Goal: Ask a question: Seek information or help from site administrators or community

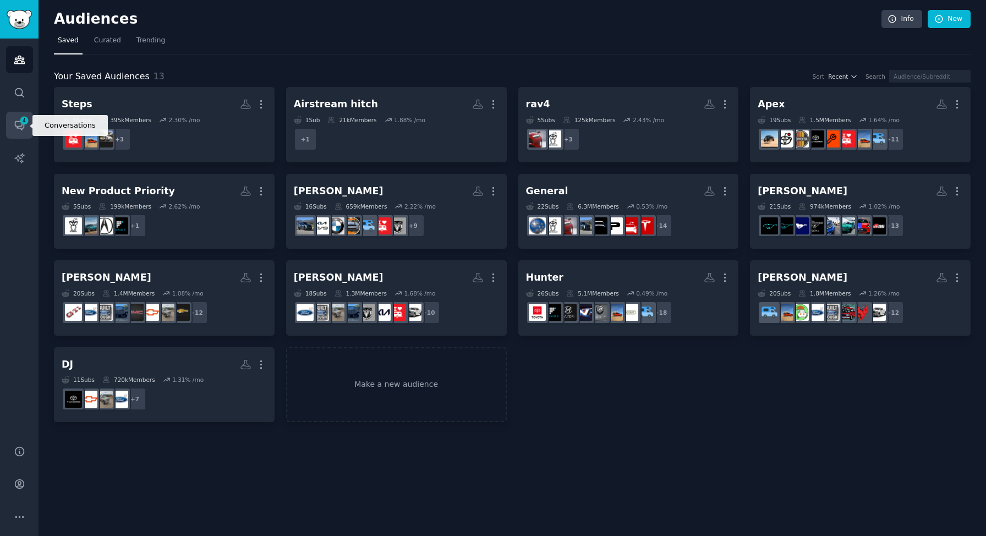
click at [20, 130] on icon "Sidebar" at bounding box center [20, 125] width 12 height 12
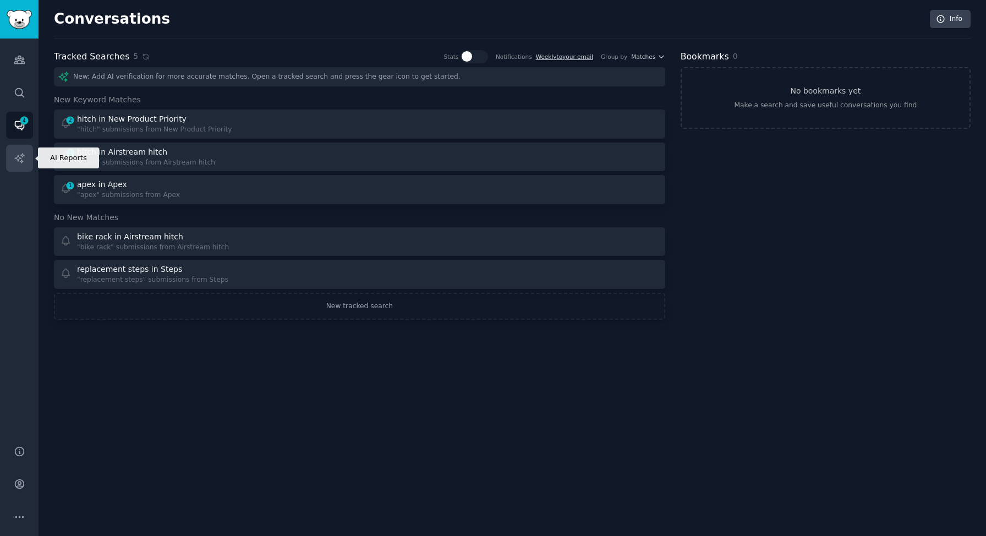
click at [23, 162] on icon "Sidebar" at bounding box center [20, 158] width 12 height 12
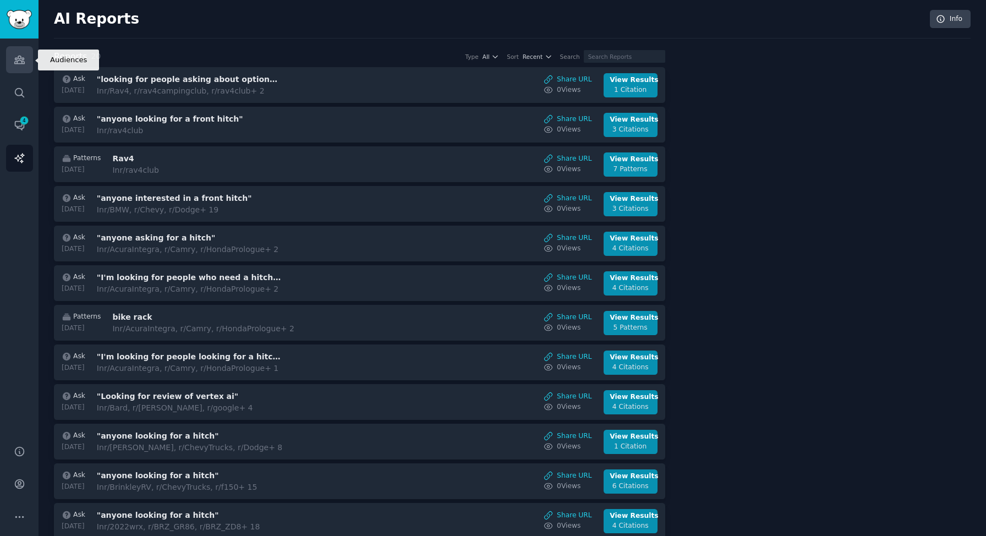
click at [20, 67] on link "Audiences" at bounding box center [19, 59] width 27 height 27
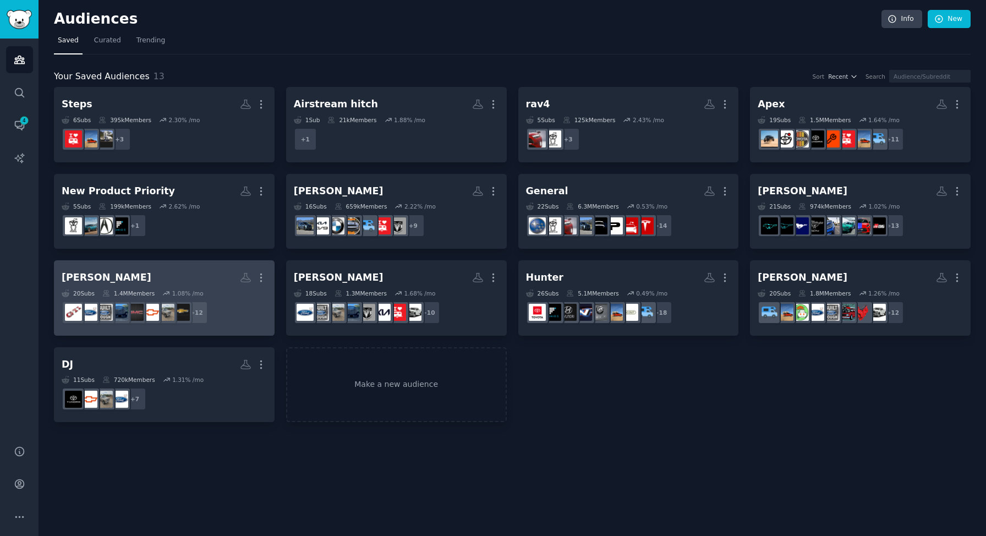
click at [228, 311] on dd "r/Trucks, r/DodgeRam, r/Dodge, r/Volkswagen, r/Golf_R, r/lyriq, r/CadillacLyric…" at bounding box center [164, 312] width 205 height 31
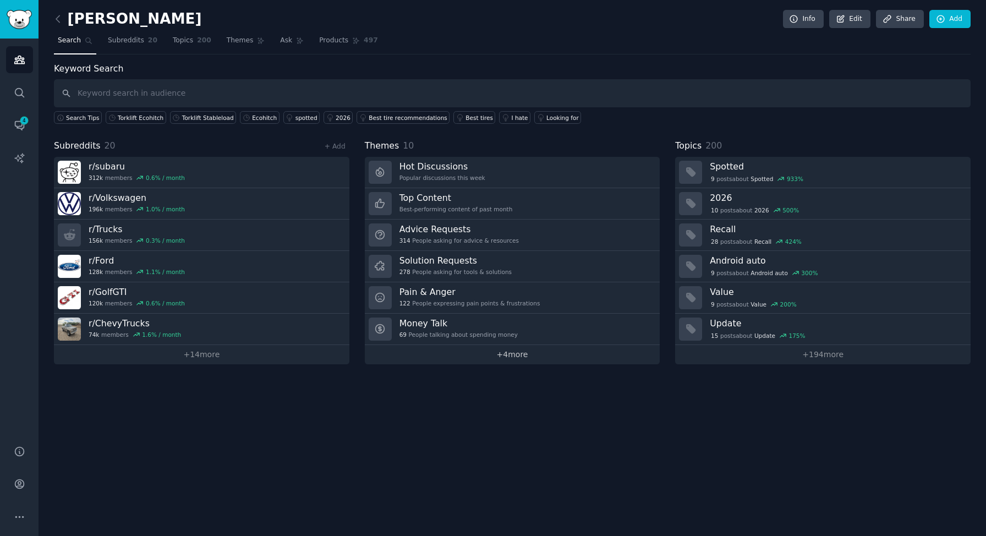
click at [540, 360] on link "+ 4 more" at bounding box center [512, 354] width 295 height 19
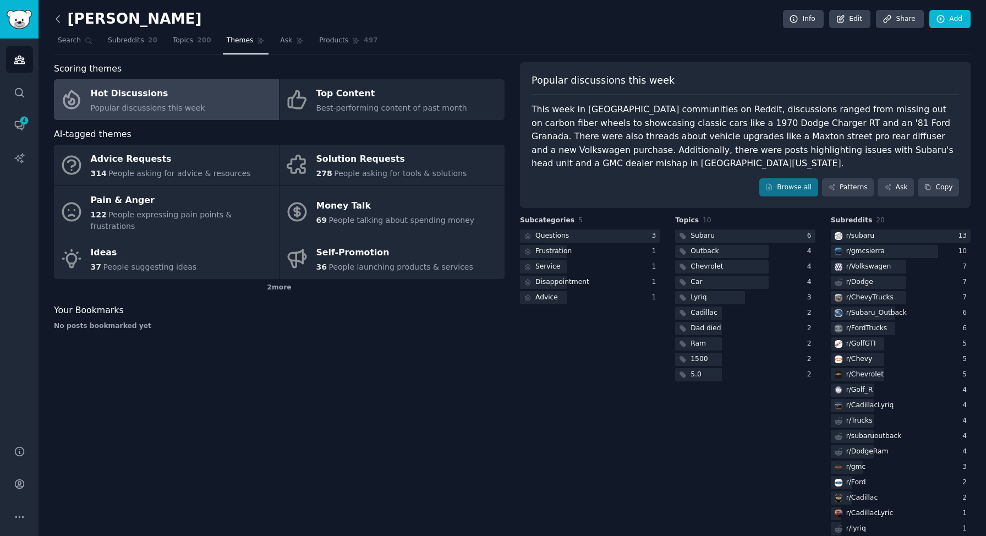
click at [56, 21] on icon at bounding box center [58, 19] width 12 height 12
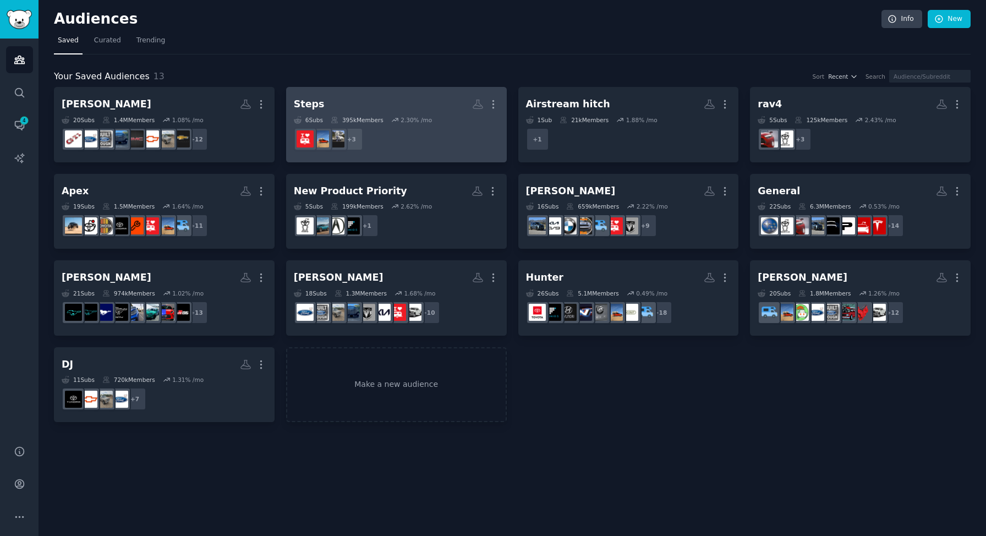
click at [456, 141] on dd "+ 3" at bounding box center [396, 139] width 205 height 31
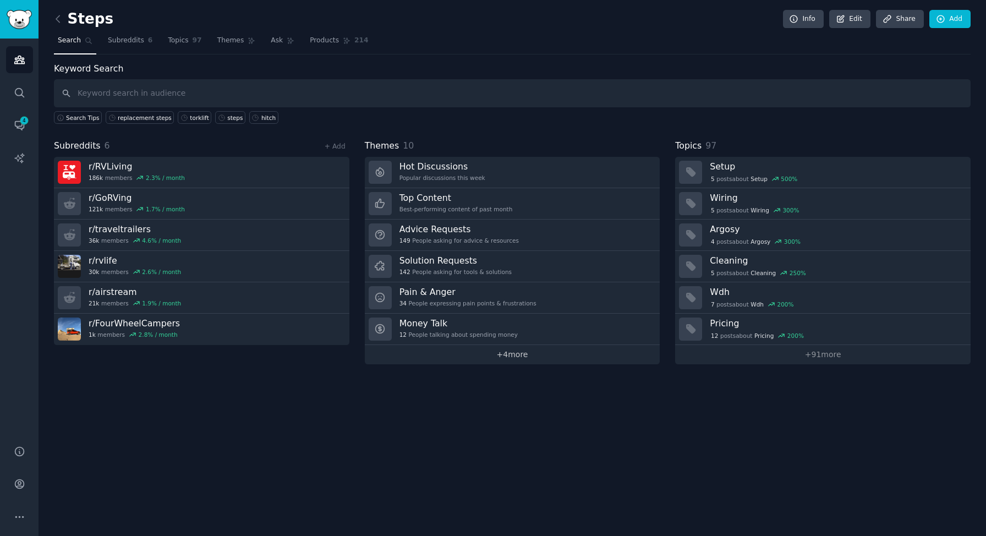
click at [488, 354] on link "+ 4 more" at bounding box center [512, 354] width 295 height 19
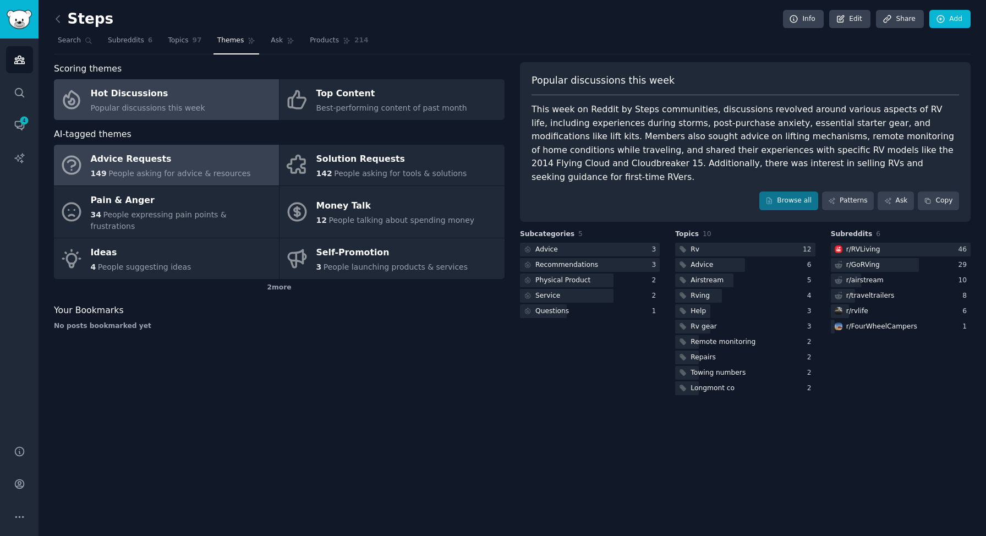
click at [180, 151] on div "Advice Requests" at bounding box center [171, 160] width 160 height 18
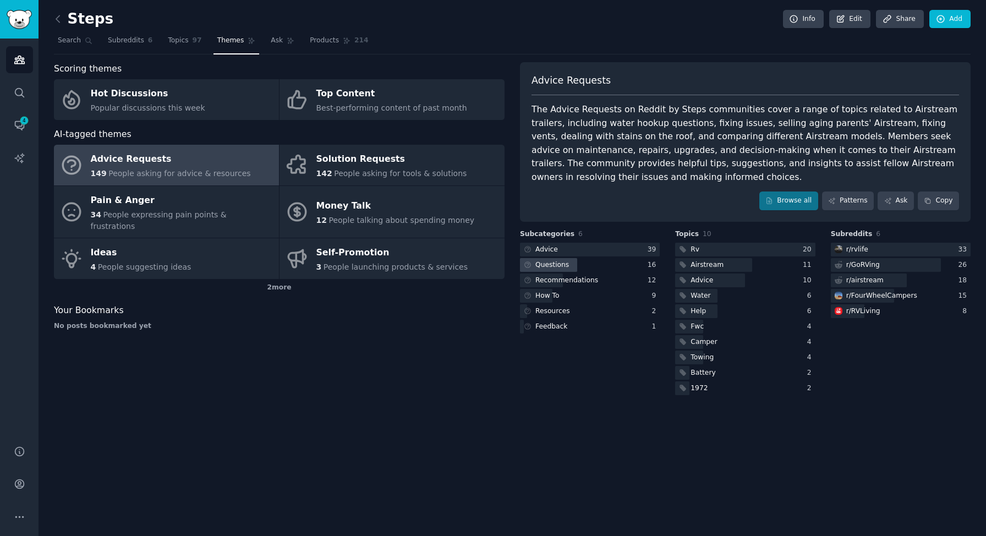
click at [575, 269] on div at bounding box center [548, 265] width 57 height 14
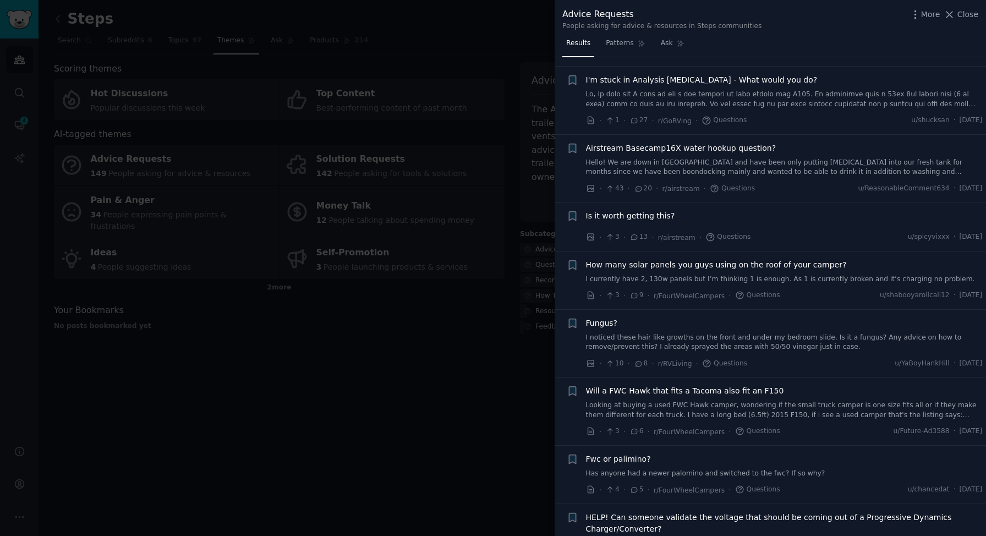
scroll to position [397, 0]
click at [474, 397] on div at bounding box center [493, 268] width 986 height 536
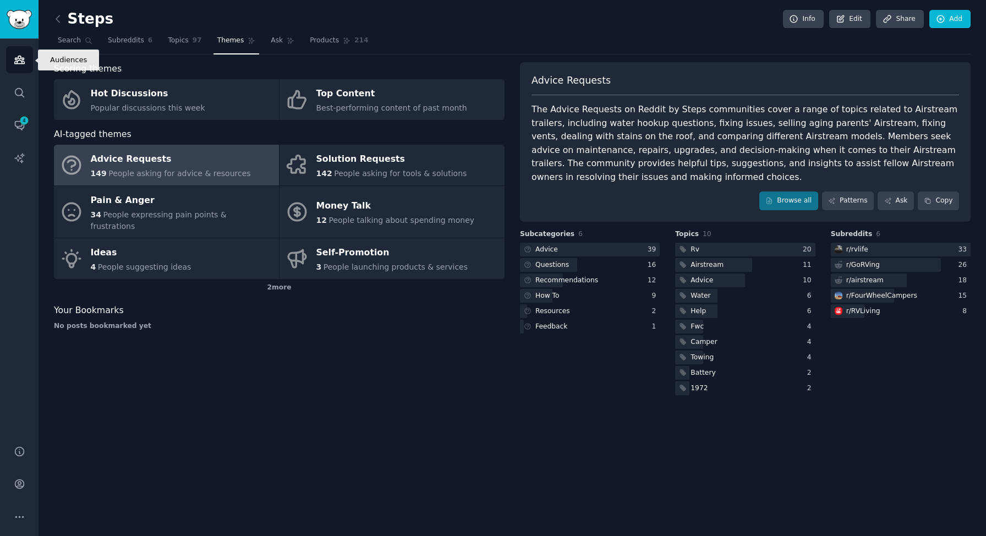
click at [16, 57] on icon "Sidebar" at bounding box center [20, 60] width 12 height 12
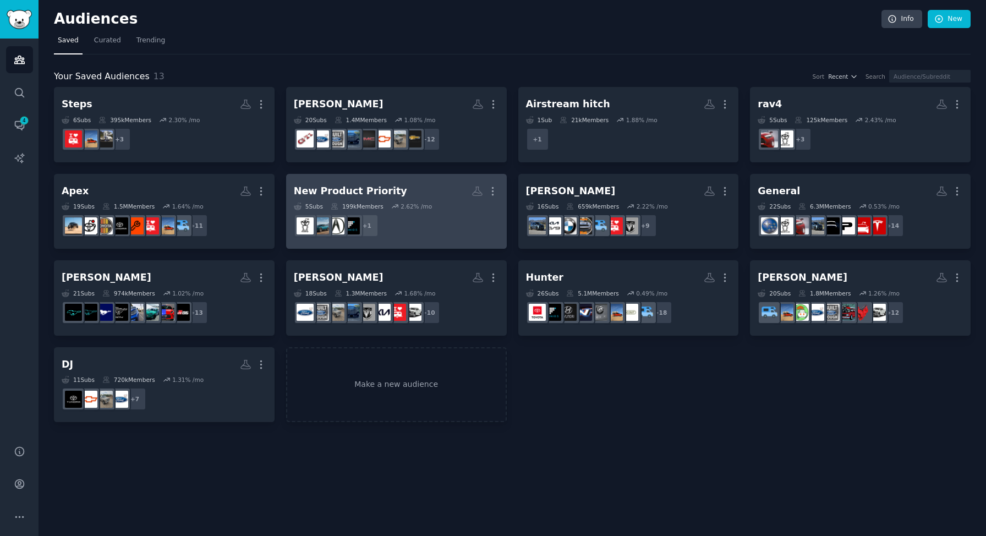
click at [455, 241] on link "New Product Priority More 5 Sub s 199k Members 2.62 % /mo + 1" at bounding box center [396, 211] width 221 height 75
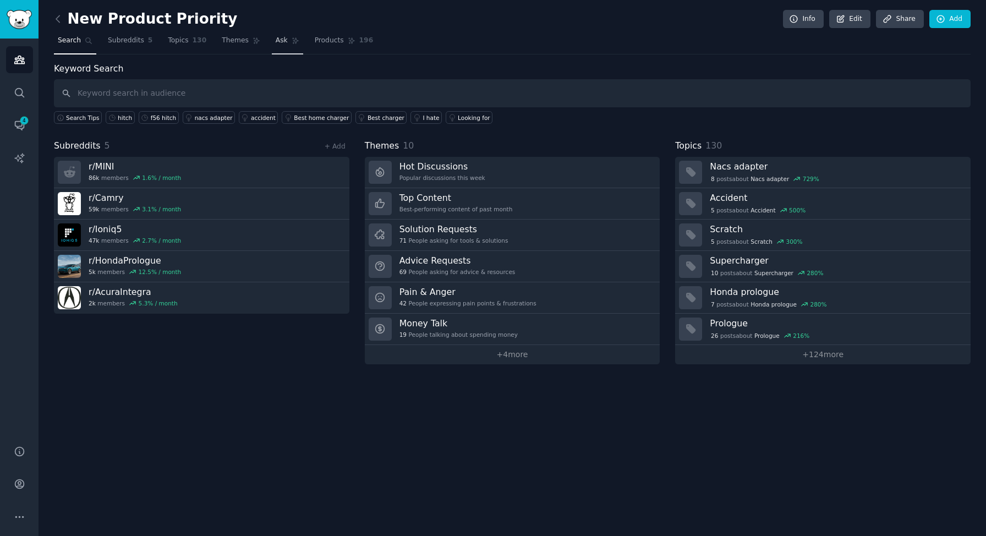
click at [287, 38] on link "Ask" at bounding box center [287, 43] width 31 height 23
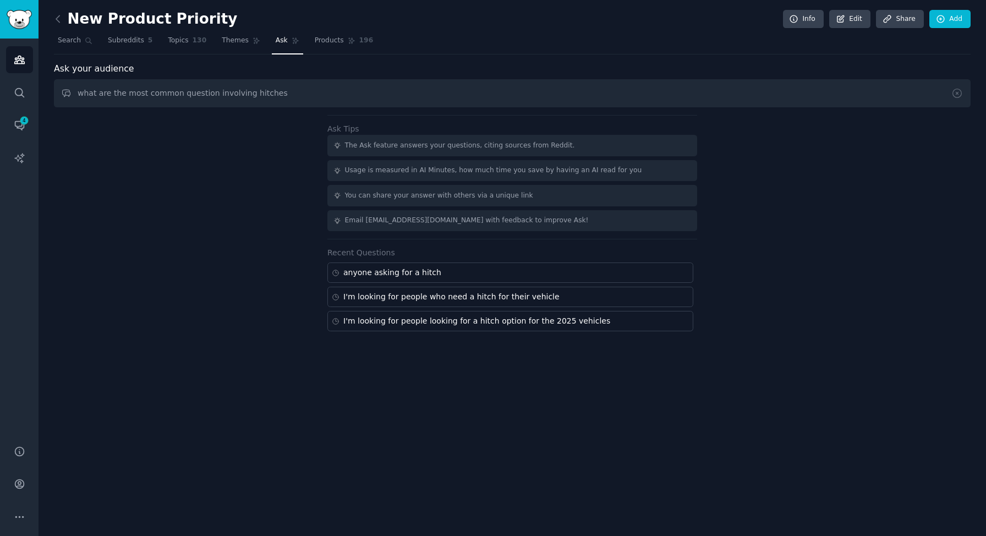
type input "what are the most common question involving hitches"
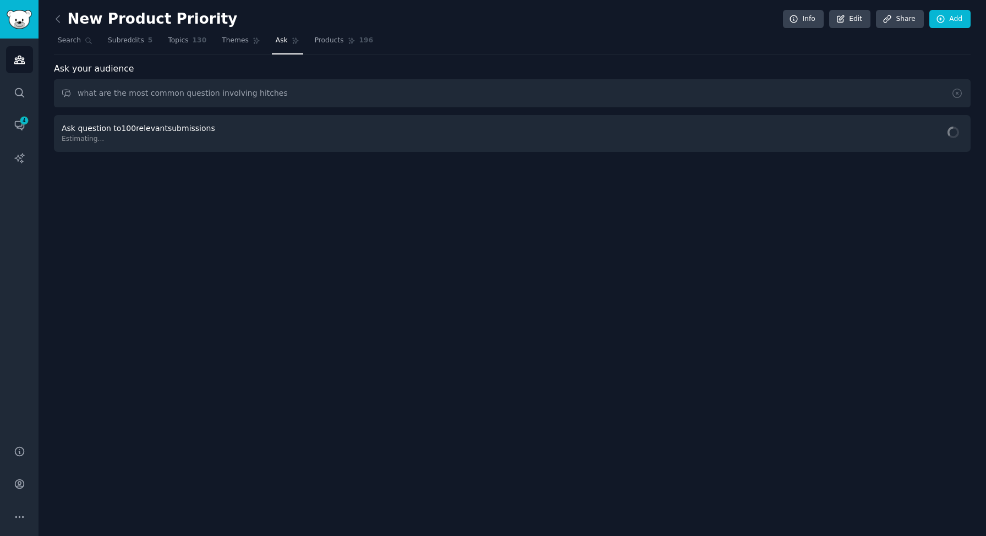
click at [287, 38] on link "Ask" at bounding box center [287, 43] width 31 height 23
click at [907, 135] on button "Ask Question" at bounding box center [924, 134] width 76 height 23
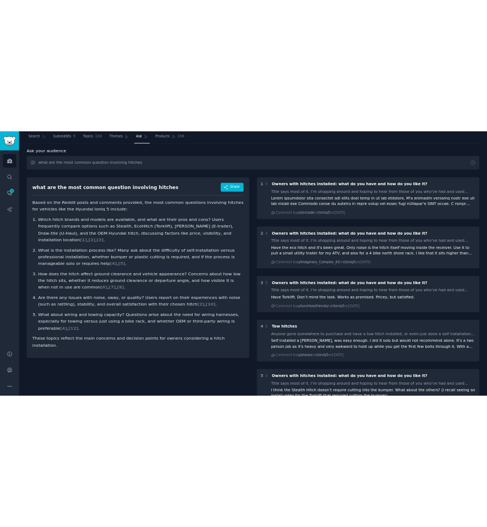
scroll to position [28, 0]
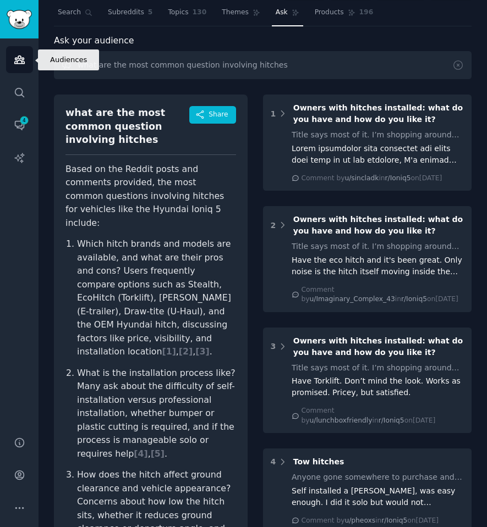
click at [18, 63] on icon "Sidebar" at bounding box center [20, 60] width 12 height 12
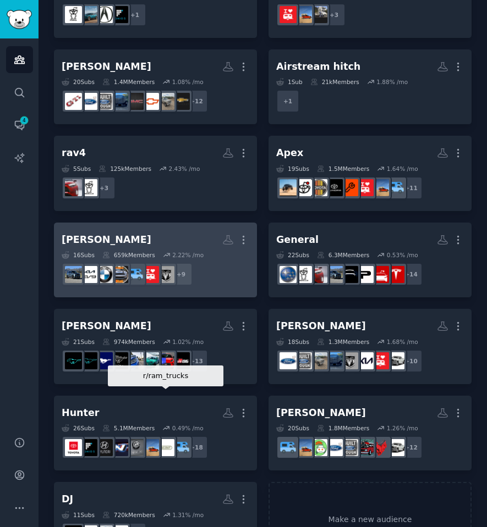
scroll to position [169, 0]
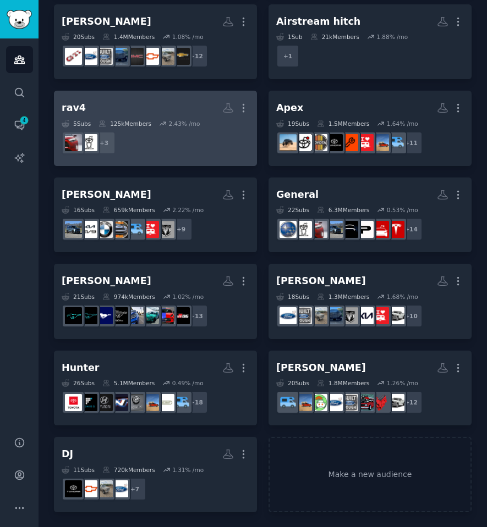
click at [206, 145] on div "+ 3" at bounding box center [156, 142] width 188 height 23
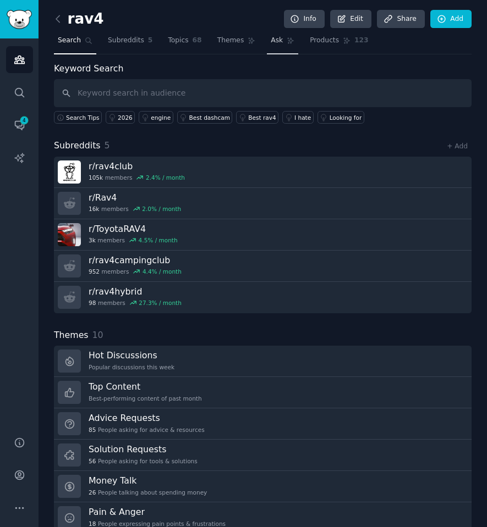
click at [275, 42] on span "Ask" at bounding box center [277, 41] width 12 height 10
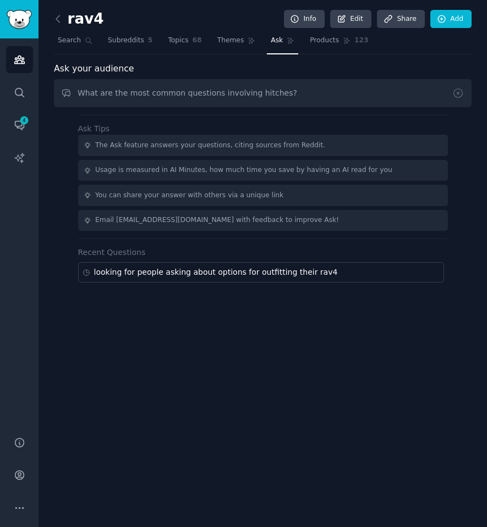
type input "What are the most common questions involving hitches?"
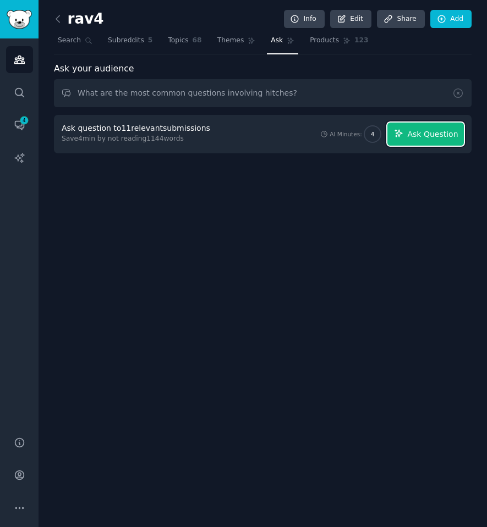
click at [452, 129] on span "Ask Question" at bounding box center [432, 135] width 51 height 12
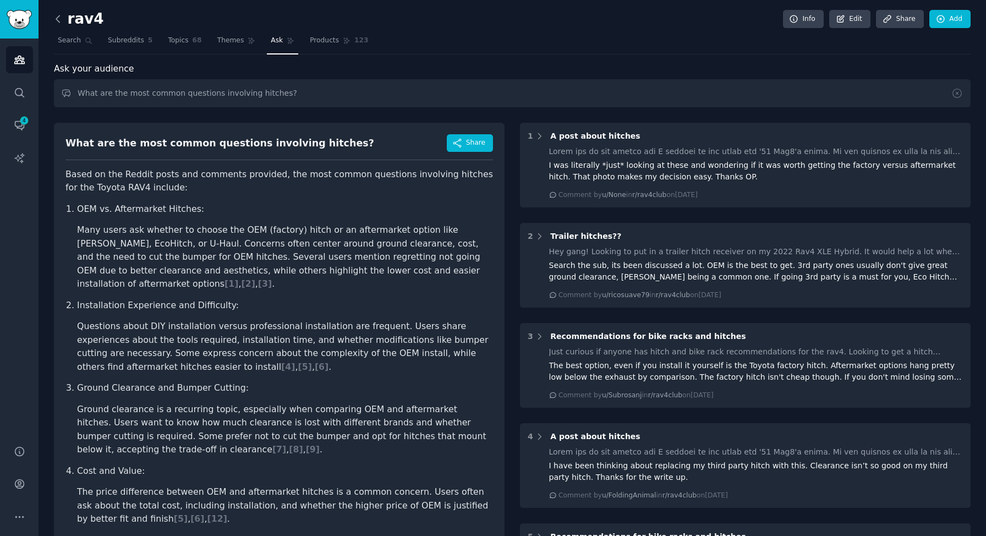
click at [57, 20] on icon at bounding box center [57, 18] width 3 height 7
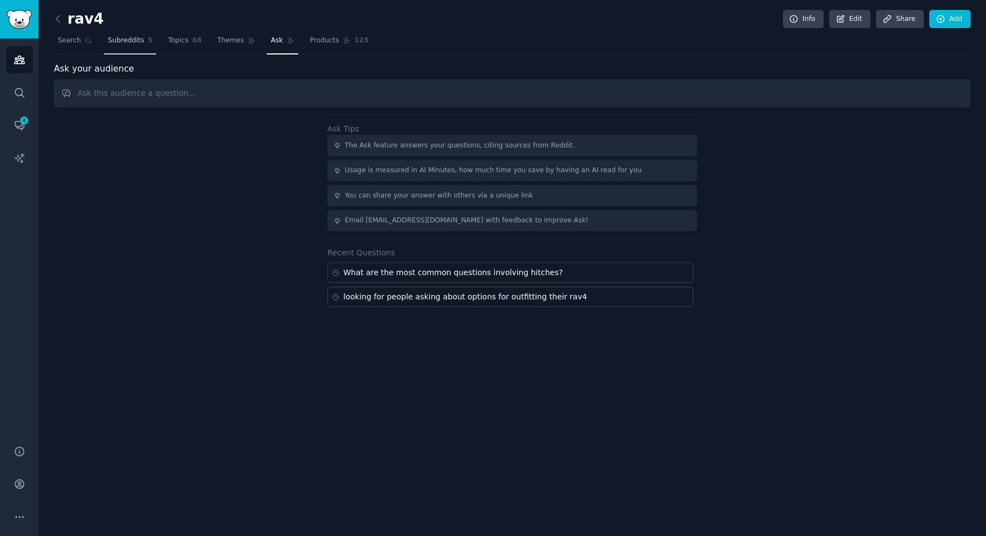
click at [127, 38] on span "Subreddits" at bounding box center [126, 41] width 36 height 10
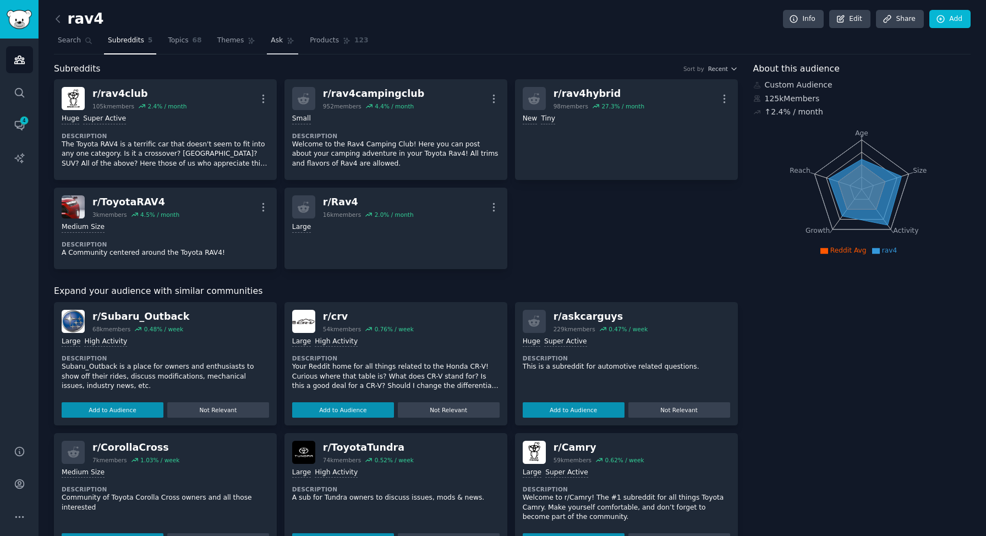
click at [279, 41] on span "Ask" at bounding box center [277, 41] width 12 height 10
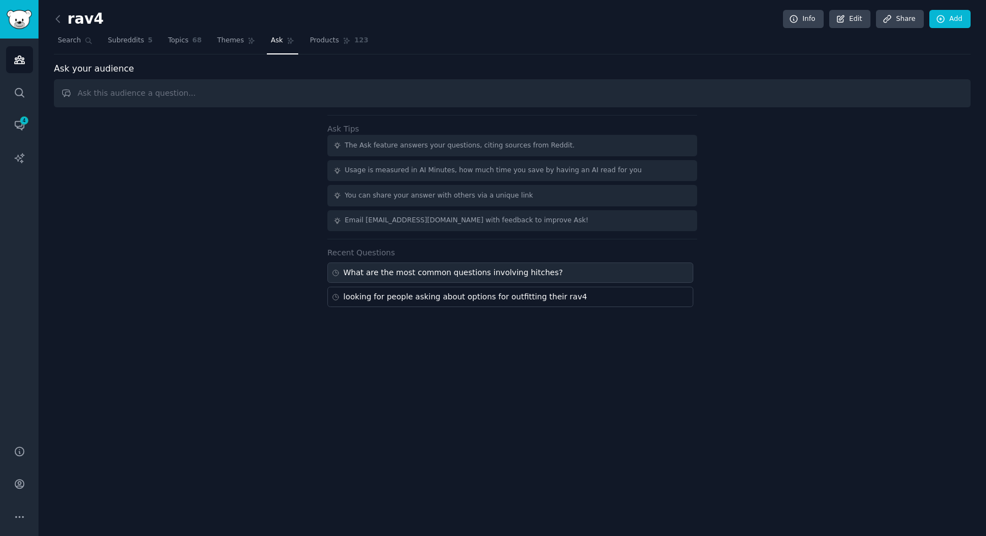
click at [600, 271] on div "What are the most common questions involving hitches?" at bounding box center [510, 272] width 366 height 20
type input "What are the most common questions involving hitches?"
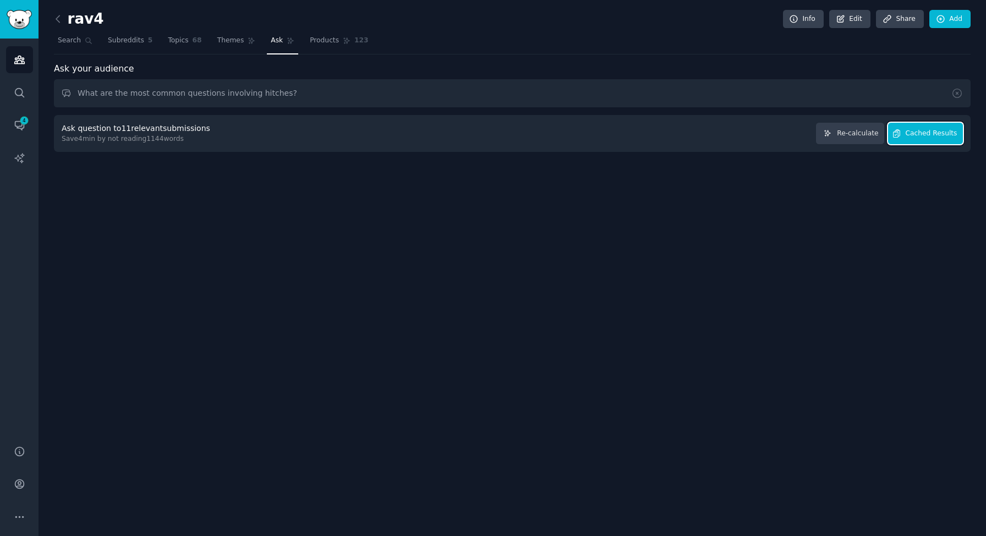
click at [933, 131] on span "Cached Results" at bounding box center [931, 134] width 52 height 10
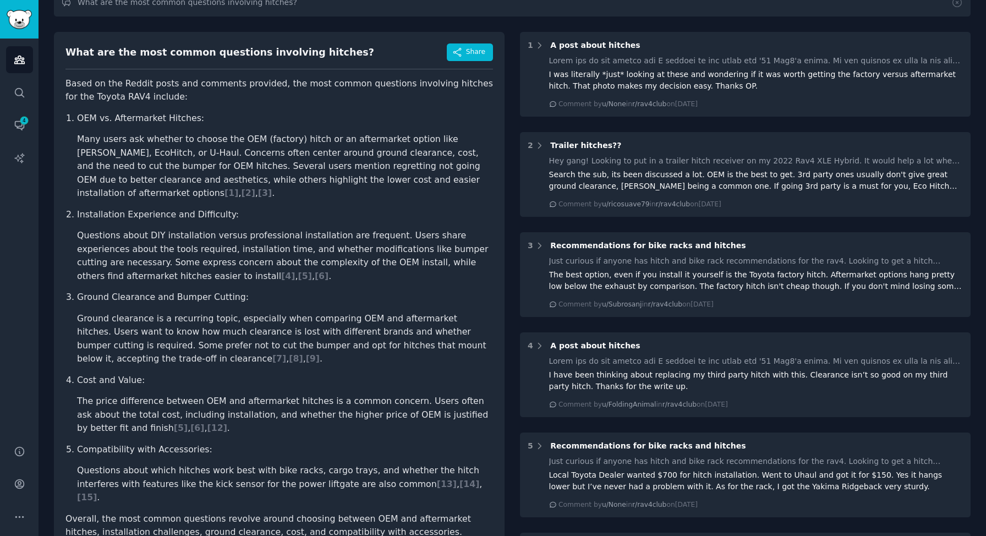
scroll to position [91, 0]
drag, startPoint x: 78, startPoint y: 136, endPoint x: 115, endPoint y: 117, distance: 41.8
click at [115, 117] on li "OEM vs. Aftermarket Hitches: Many users ask whether to choose the OEM (factory)…" at bounding box center [285, 155] width 416 height 89
click at [85, 122] on p "OEM vs. Aftermarket Hitches:" at bounding box center [285, 118] width 416 height 14
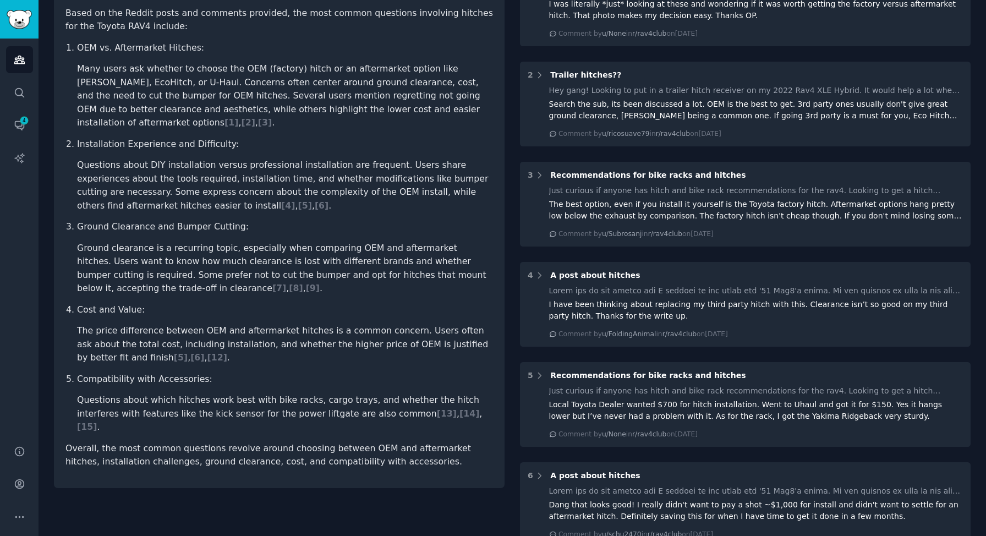
scroll to position [162, 0]
drag, startPoint x: 234, startPoint y: 317, endPoint x: 307, endPoint y: 320, distance: 73.7
click at [307, 323] on li "The price difference between OEM and aftermarket hitches is a common concern. U…" at bounding box center [285, 343] width 416 height 41
click at [302, 356] on ol "OEM vs. Aftermarket Hitches: Many users ask whether to choose the OEM (factory)…" at bounding box center [278, 236] width 427 height 393
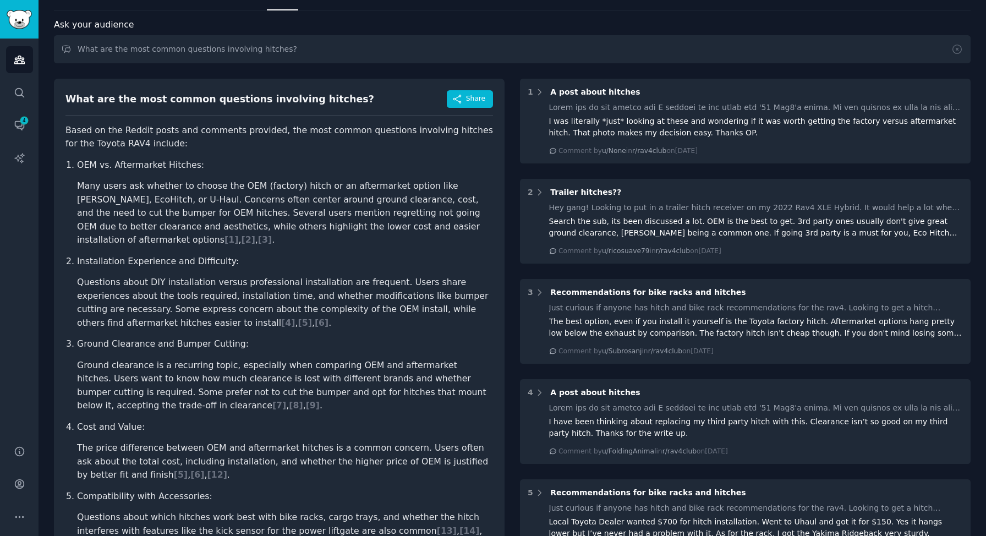
scroll to position [0, 0]
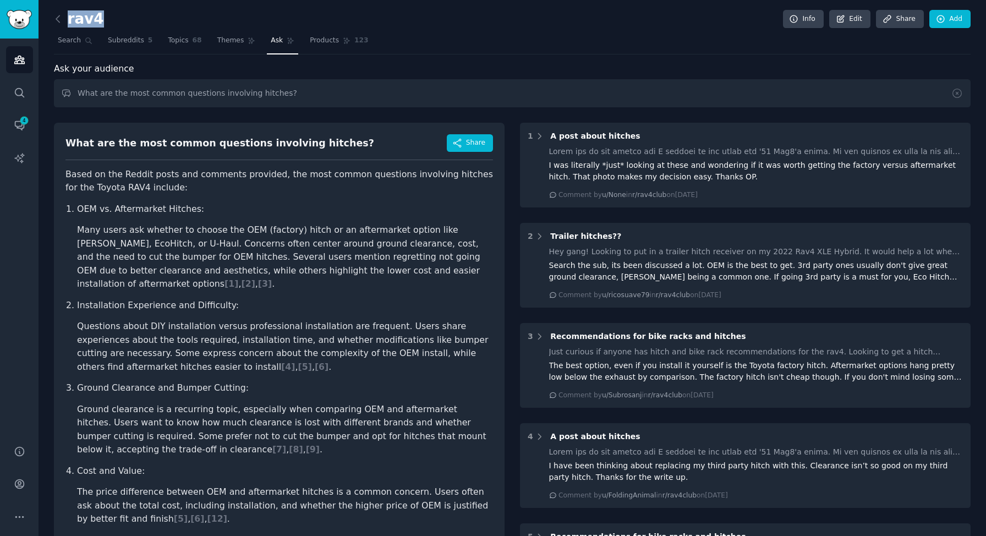
click at [97, 21] on div "rav4 Info Edit Share Add" at bounding box center [512, 21] width 916 height 23
click at [146, 21] on div "rav4 Info Edit Share Add" at bounding box center [512, 21] width 916 height 23
drag, startPoint x: 70, startPoint y: 20, endPoint x: 106, endPoint y: 21, distance: 35.8
click at [106, 21] on div "rav4 Info Edit Share Add" at bounding box center [512, 21] width 916 height 23
drag, startPoint x: 105, startPoint y: 21, endPoint x: 99, endPoint y: 19, distance: 6.6
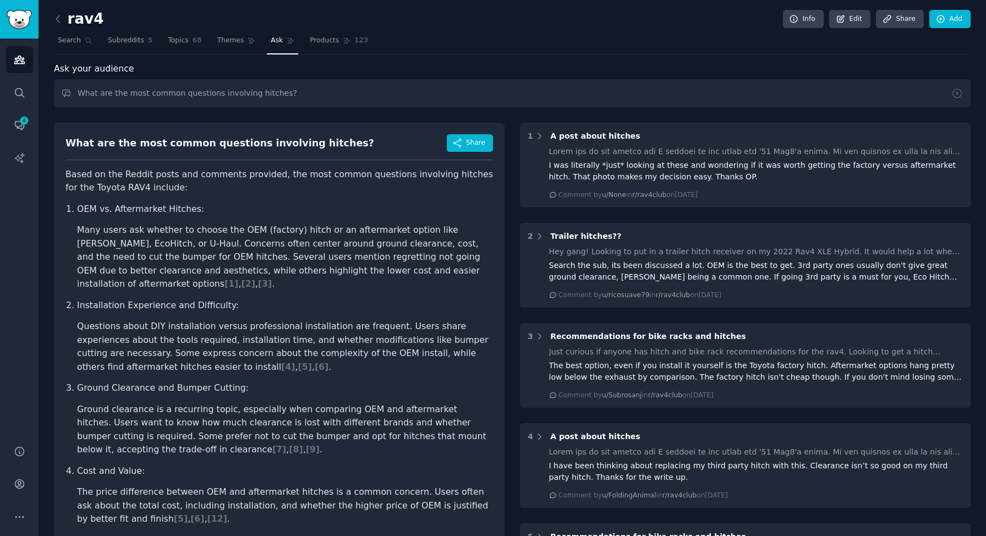
click at [99, 19] on div "rav4 Info Edit Share Add" at bounding box center [512, 21] width 916 height 23
click at [103, 15] on div "rav4 Info Edit Share Add" at bounding box center [512, 21] width 916 height 23
drag, startPoint x: 102, startPoint y: 18, endPoint x: 97, endPoint y: 21, distance: 6.7
click at [97, 21] on div "rav4 Info Edit Share Add" at bounding box center [512, 21] width 916 height 23
click at [104, 21] on div "rav4 Info Edit Share Add" at bounding box center [512, 21] width 916 height 23
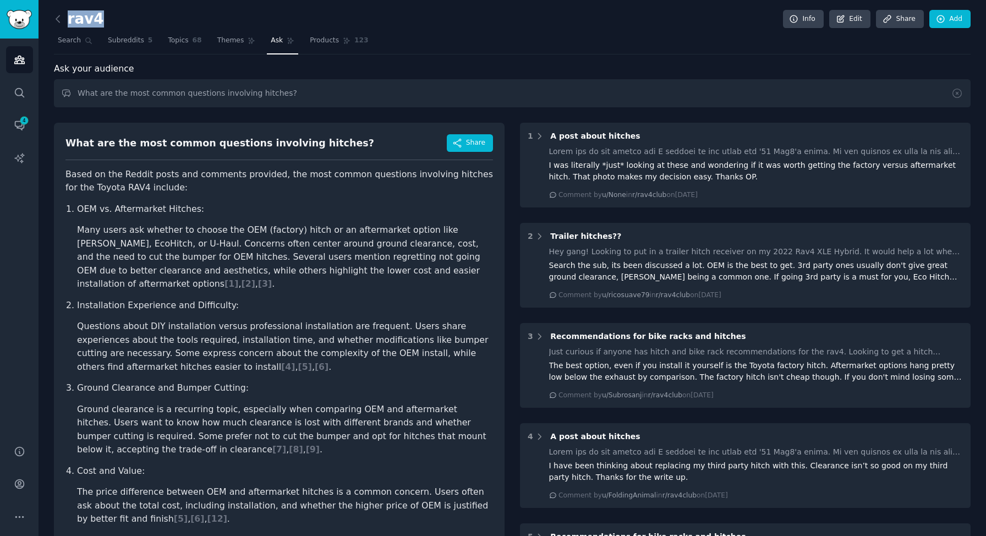
drag, startPoint x: 69, startPoint y: 21, endPoint x: 95, endPoint y: 20, distance: 26.4
click at [95, 20] on h2 "rav4" at bounding box center [79, 19] width 50 height 18
click at [59, 18] on icon at bounding box center [58, 19] width 12 height 12
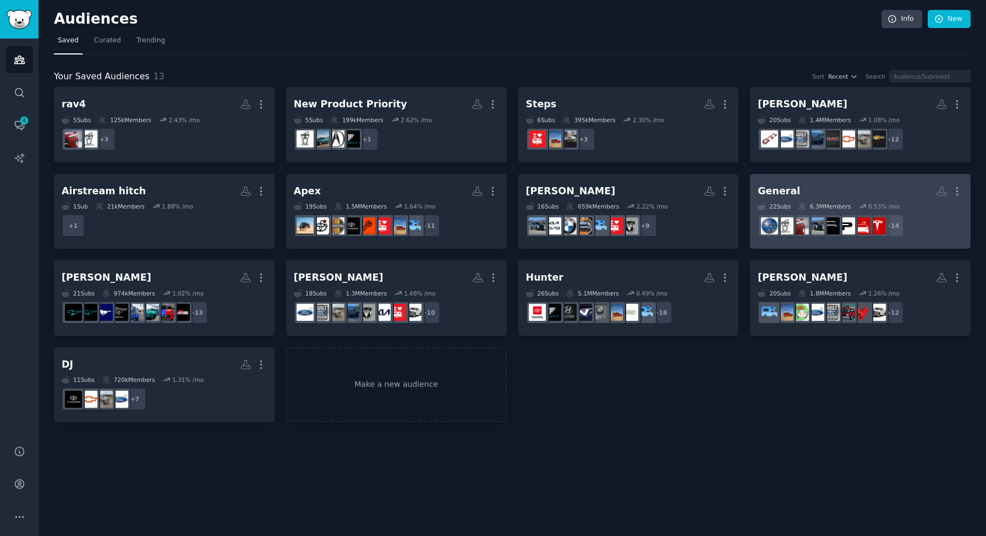
click at [834, 199] on h2 "General More" at bounding box center [859, 190] width 205 height 19
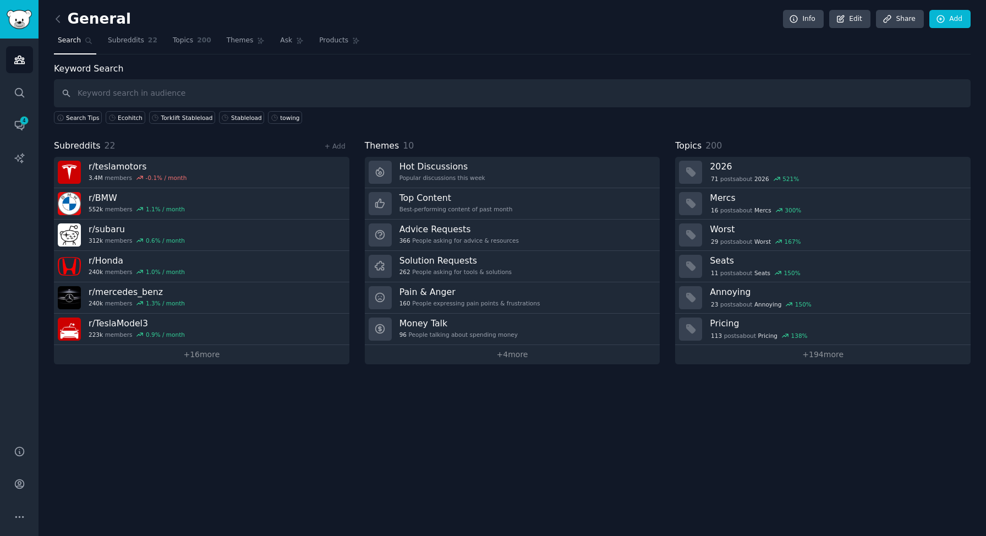
click at [310, 92] on input "text" at bounding box center [512, 93] width 916 height 28
click at [300, 42] on link "Ask" at bounding box center [291, 43] width 31 height 23
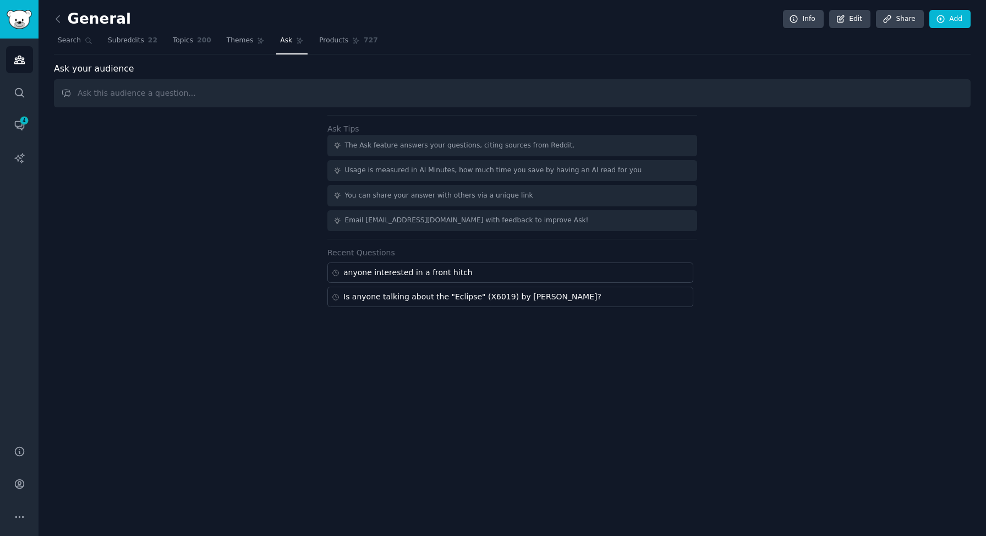
click at [342, 88] on input "text" at bounding box center [512, 93] width 916 height 28
type input "What are the most common questions involving hitches?"
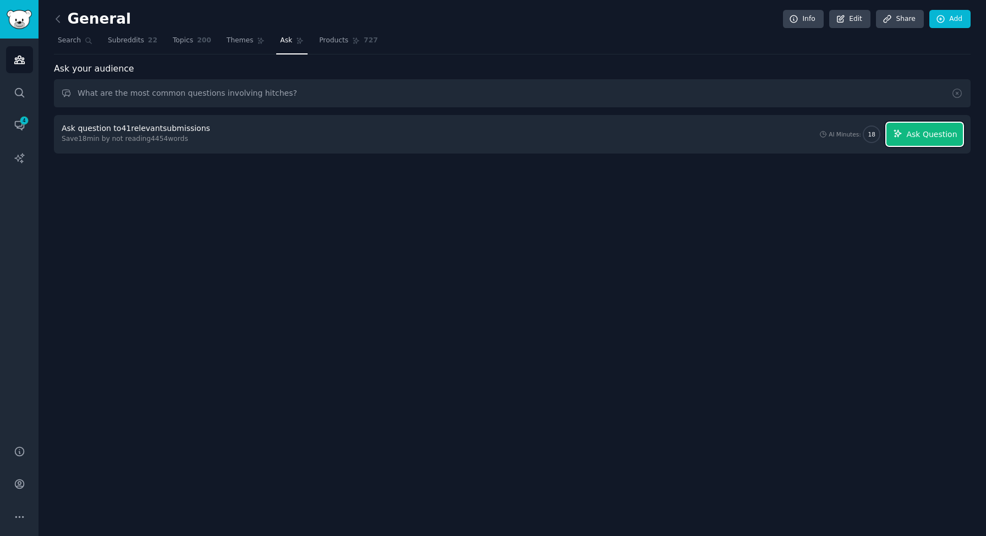
click at [906, 137] on button "Ask Question" at bounding box center [924, 134] width 76 height 23
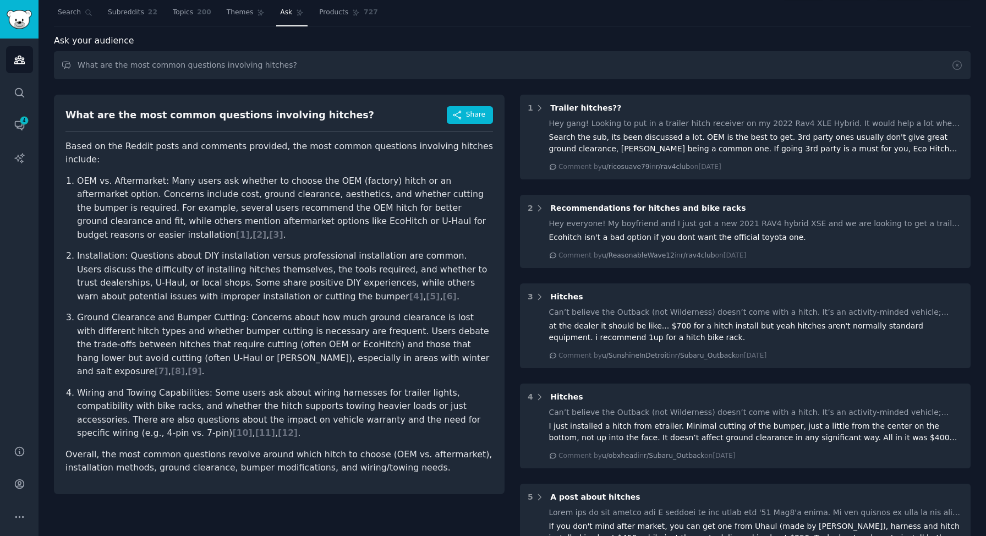
scroll to position [34, 0]
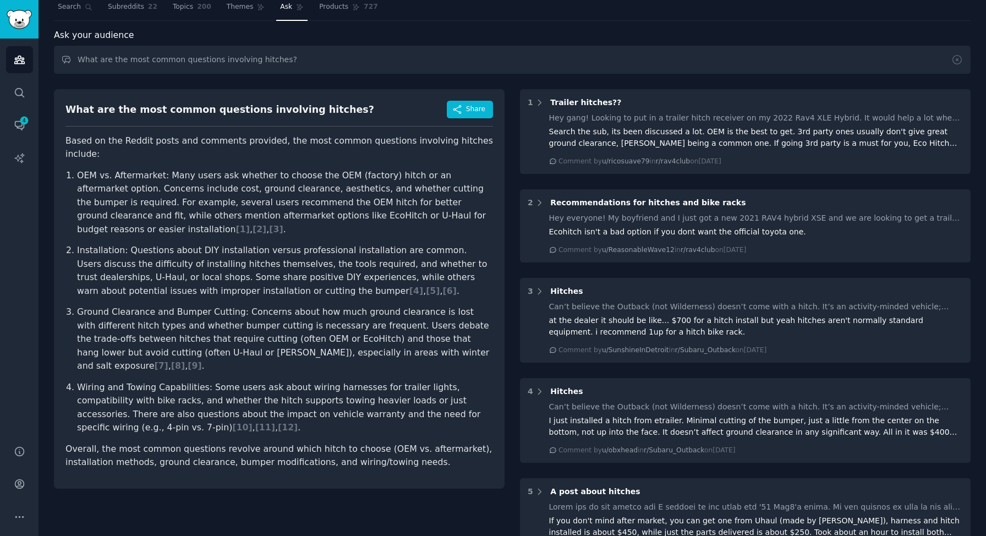
click at [426, 212] on ol "OEM vs. Aftermarket: Many users ask whether to choose the OEM (factory) hitch o…" at bounding box center [278, 302] width 427 height 266
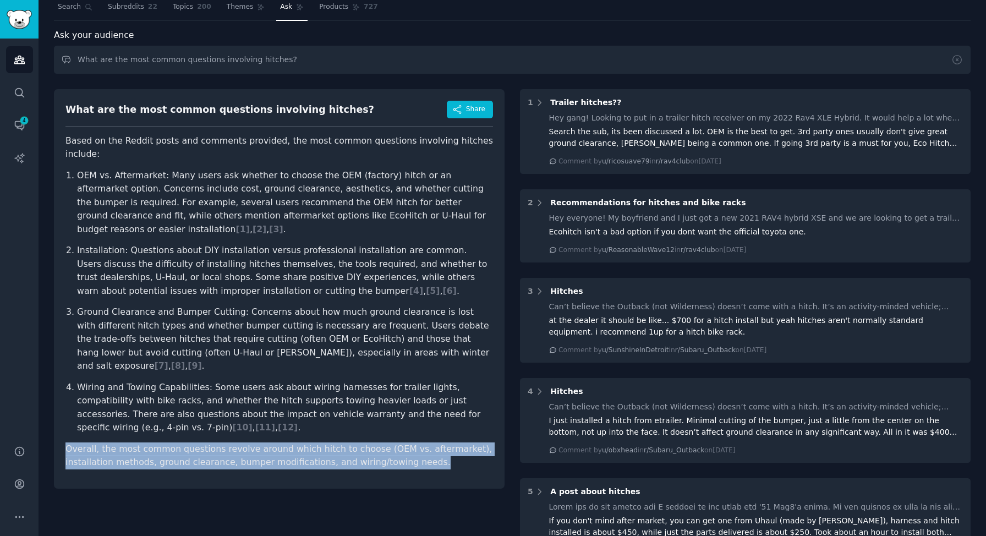
drag, startPoint x: 67, startPoint y: 408, endPoint x: 439, endPoint y: 423, distance: 372.7
click at [439, 442] on p "Overall, the most common questions revolve around which hitch to choose (OEM vs…" at bounding box center [278, 455] width 427 height 27
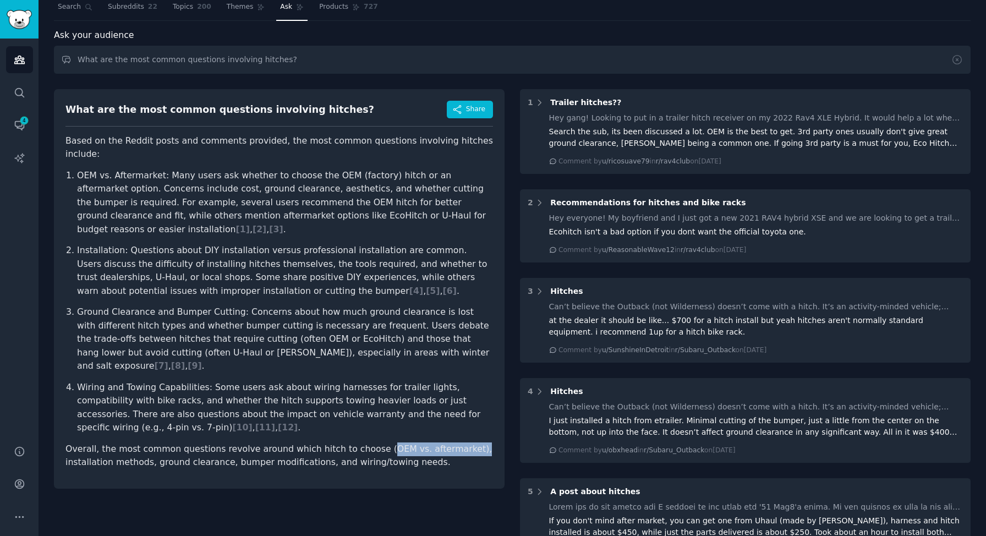
drag, startPoint x: 366, startPoint y: 411, endPoint x: 465, endPoint y: 403, distance: 98.8
click at [465, 442] on p "Overall, the most common questions revolve around which hitch to choose (OEM vs…" at bounding box center [278, 455] width 427 height 27
click at [123, 442] on div "What are the most common questions involving hitches? Share Based on the Reddit…" at bounding box center [279, 288] width 450 height 399
drag, startPoint x: 364, startPoint y: 409, endPoint x: 378, endPoint y: 406, distance: 15.1
click at [377, 442] on p "Overall, the most common questions revolve around which hitch to choose (OEM vs…" at bounding box center [278, 455] width 427 height 27
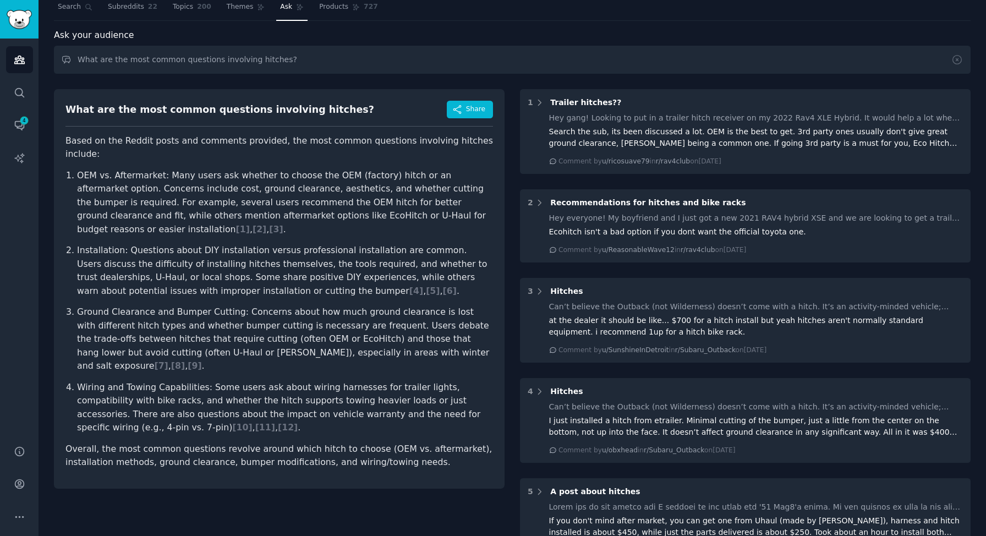
click at [462, 442] on p "Overall, the most common questions revolve around which hitch to choose (OEM vs…" at bounding box center [278, 455] width 427 height 27
drag, startPoint x: 399, startPoint y: 410, endPoint x: 442, endPoint y: 413, distance: 43.5
click at [442, 442] on p "Overall, the most common questions revolve around which hitch to choose (OEM vs…" at bounding box center [278, 455] width 427 height 27
click at [471, 442] on p "Overall, the most common questions revolve around which hitch to choose (OEM vs…" at bounding box center [278, 455] width 427 height 27
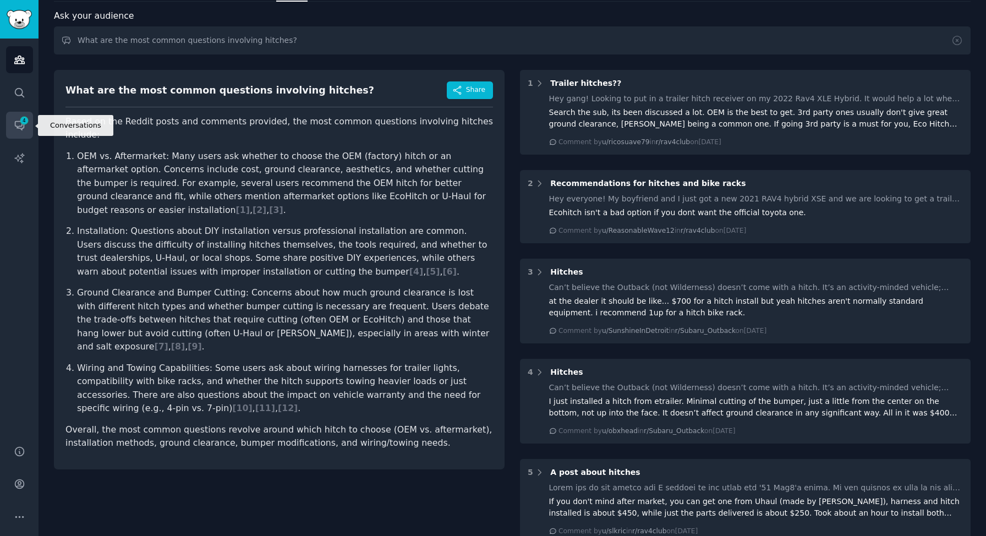
click at [21, 126] on icon "Sidebar" at bounding box center [20, 125] width 12 height 12
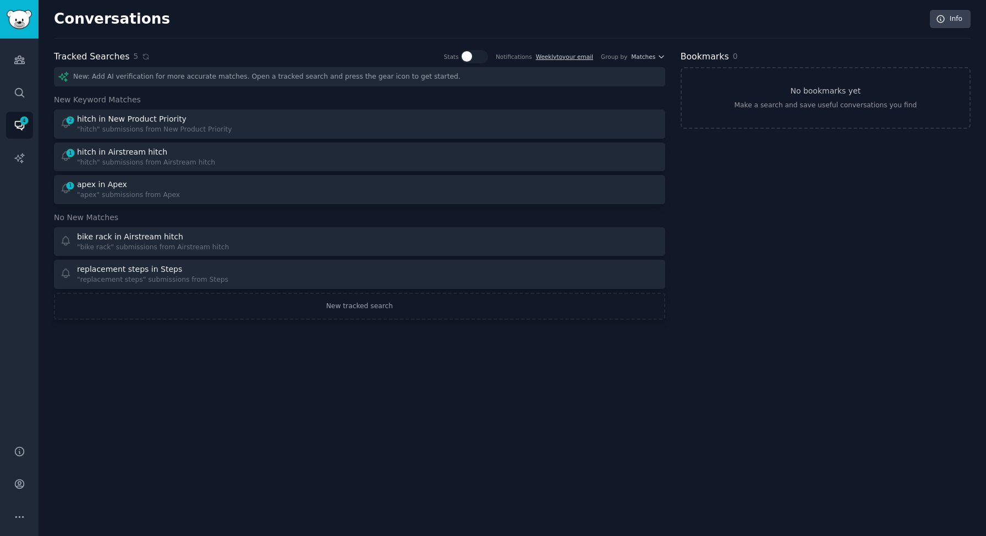
click at [14, 383] on div "Audiences Search Conversations 4 AI Reports" at bounding box center [19, 234] width 38 height 393
click at [23, 58] on icon "Sidebar" at bounding box center [20, 60] width 12 height 12
